Goal: Task Accomplishment & Management: Manage account settings

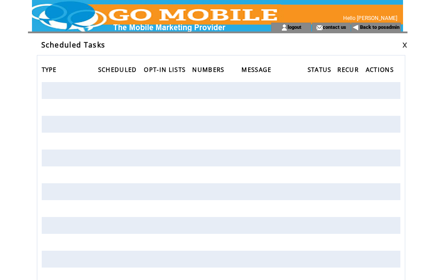
scroll to position [12, 0]
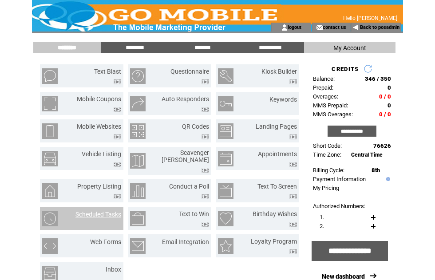
scroll to position [0, 0]
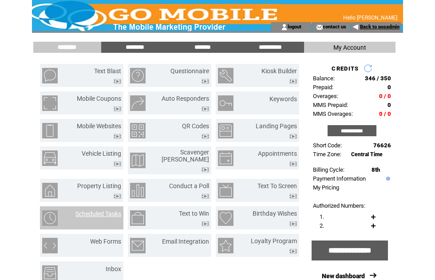
click at [377, 29] on link "Back to posadmin" at bounding box center [380, 27] width 40 height 6
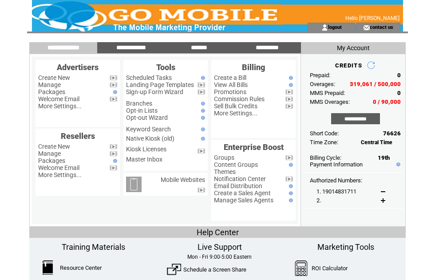
scroll to position [61, 31]
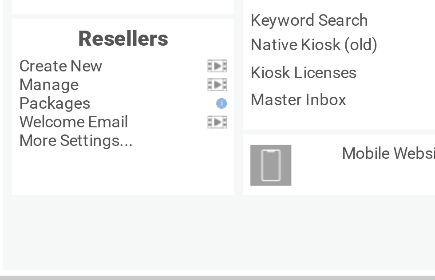
click at [38, 26] on link "Manage" at bounding box center [49, 23] width 23 height 7
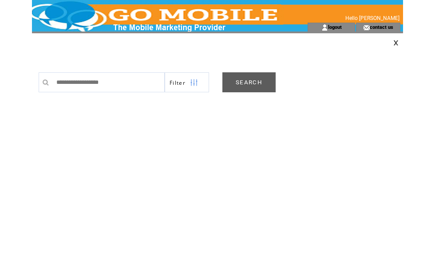
click at [250, 88] on link "SEARCH" at bounding box center [248, 82] width 53 height 20
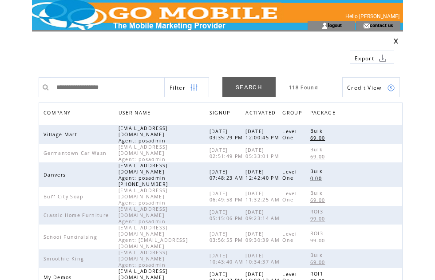
scroll to position [3, 0]
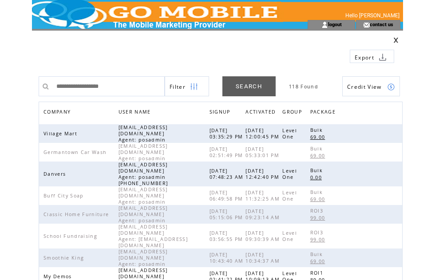
click at [67, 112] on span "COMPANY" at bounding box center [58, 113] width 29 height 13
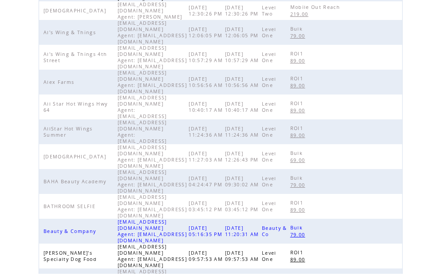
scroll to position [280, 0]
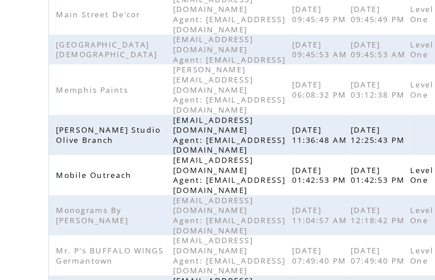
scroll to position [155, 0]
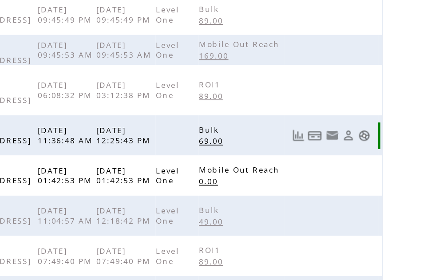
click at [388, 80] on link at bounding box center [392, 84] width 8 height 8
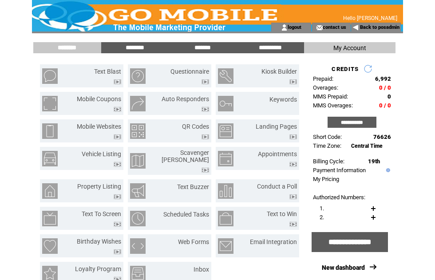
click at [361, 126] on input "**********" at bounding box center [352, 122] width 49 height 11
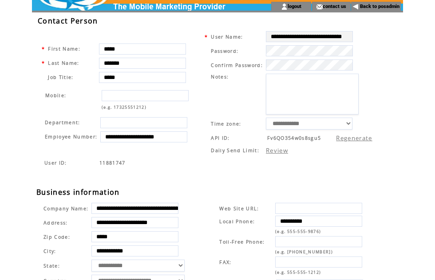
scroll to position [23, 0]
